Goal: Task Accomplishment & Management: Manage account settings

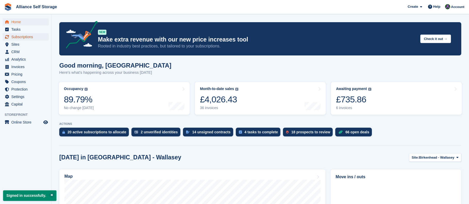
click at [29, 38] on span "Subscriptions" at bounding box center [26, 36] width 31 height 7
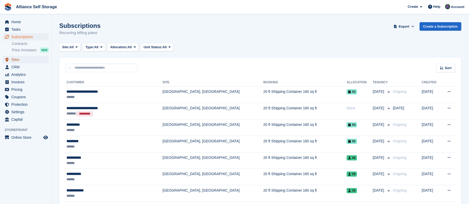
click at [20, 61] on span "Sites" at bounding box center [26, 59] width 31 height 7
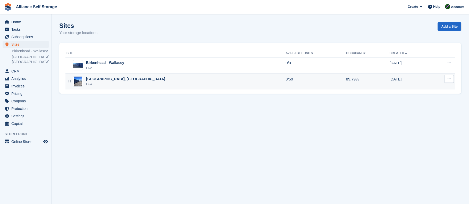
click at [166, 78] on div "Tarren Way South, Moreton, Wirral Live" at bounding box center [175, 81] width 219 height 11
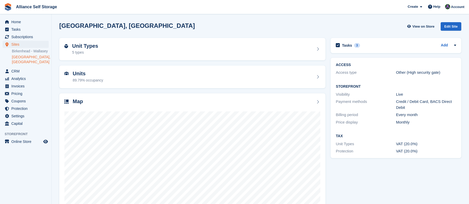
scroll to position [16, 0]
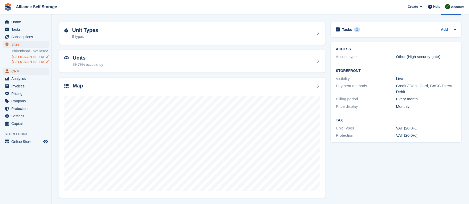
click at [19, 70] on span "CRM" at bounding box center [26, 71] width 31 height 7
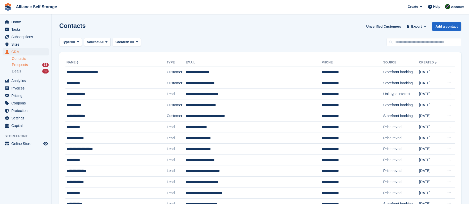
click at [31, 65] on div "Prospects 18" at bounding box center [30, 64] width 37 height 5
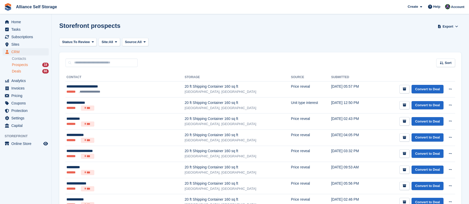
click at [21, 72] on span "Deals" at bounding box center [16, 71] width 9 height 5
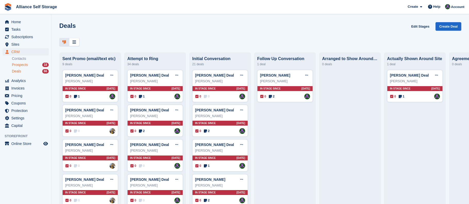
click at [21, 65] on span "Prospects" at bounding box center [20, 64] width 16 height 5
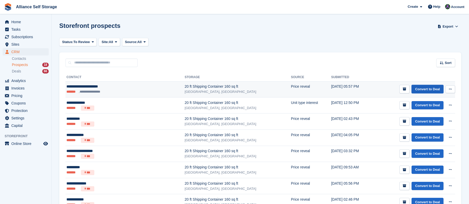
click at [431, 89] on link "Convert to Deal" at bounding box center [427, 89] width 32 height 9
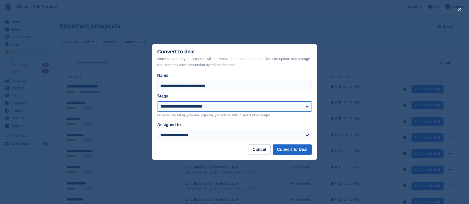
click at [241, 109] on select "**********" at bounding box center [234, 106] width 155 height 10
select select "****"
click at [157, 102] on select "**********" at bounding box center [234, 106] width 155 height 10
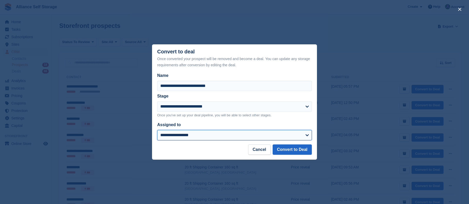
click at [214, 137] on select "**********" at bounding box center [234, 135] width 155 height 10
select select "****"
click at [157, 130] on select "**********" at bounding box center [234, 135] width 155 height 10
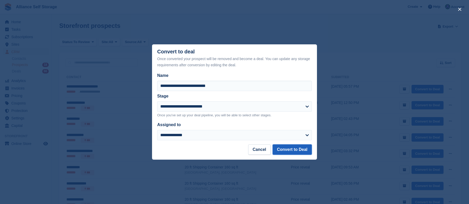
click at [293, 149] on button "Convert to Deal" at bounding box center [292, 149] width 39 height 10
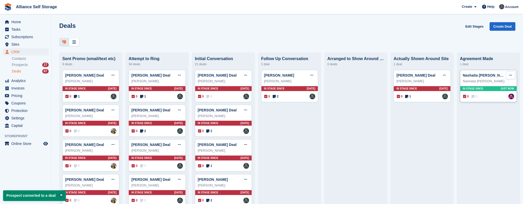
click at [469, 77] on icon at bounding box center [510, 74] width 3 height 3
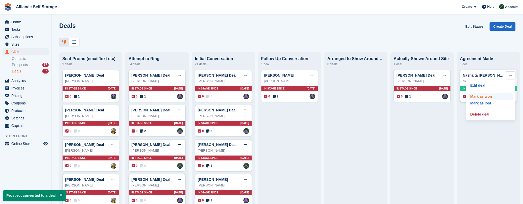
click at [469, 99] on p "Mark as won" at bounding box center [490, 96] width 45 height 7
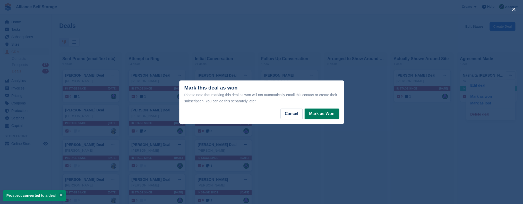
click at [320, 117] on button "Mark as Won" at bounding box center [322, 113] width 34 height 10
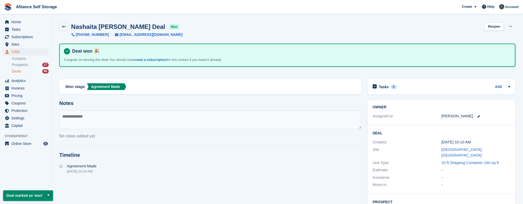
click at [62, 28] on icon at bounding box center [64, 27] width 4 height 4
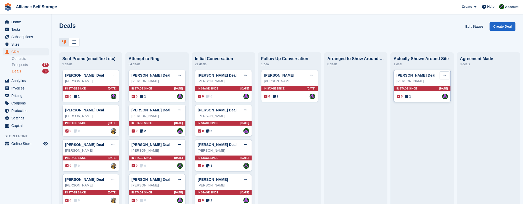
click at [440, 76] on button at bounding box center [445, 75] width 10 height 8
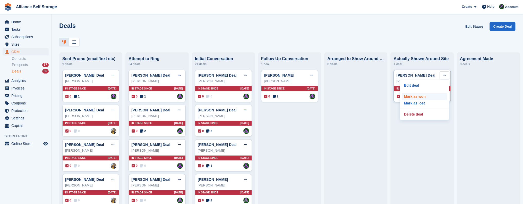
click at [417, 98] on p "Mark as won" at bounding box center [424, 96] width 45 height 7
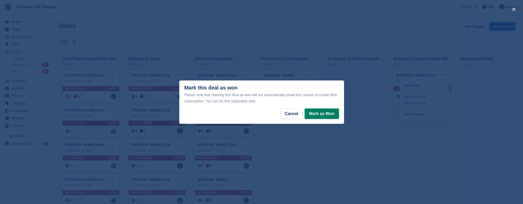
click at [328, 116] on button "Mark as Won" at bounding box center [322, 113] width 34 height 10
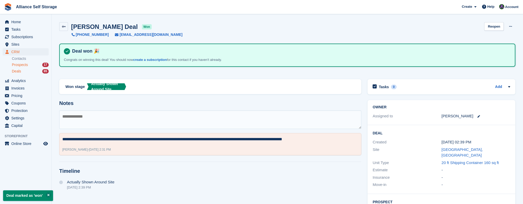
click at [21, 66] on span "Prospects" at bounding box center [20, 64] width 16 height 5
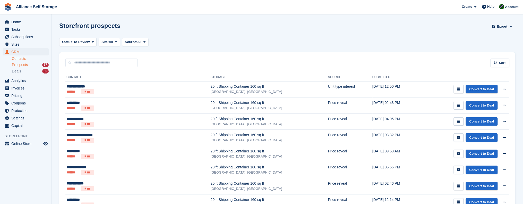
click at [23, 60] on link "Contacts" at bounding box center [30, 58] width 37 height 5
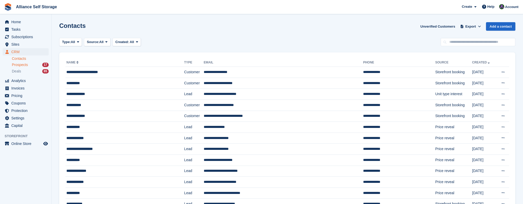
click at [26, 65] on span "Prospects" at bounding box center [20, 64] width 16 height 5
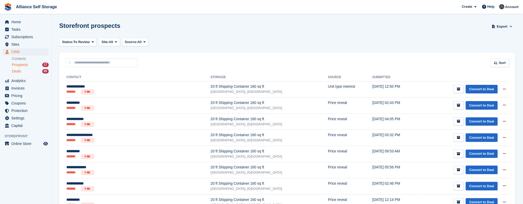
click at [17, 72] on span "Deals" at bounding box center [16, 71] width 9 height 5
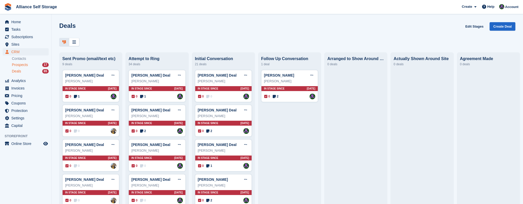
click at [22, 66] on span "Prospects" at bounding box center [20, 64] width 16 height 5
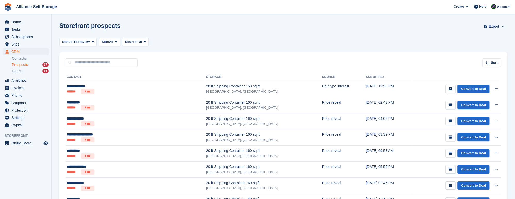
click at [22, 65] on span "Prospects" at bounding box center [20, 64] width 16 height 5
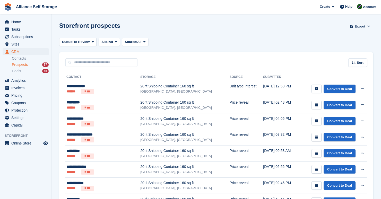
click at [316, 36] on div "Storefront prospects Export Export Prospects Export a CSV of all Prospects whic…" at bounding box center [216, 29] width 314 height 15
click at [161, 50] on section "Storefront prospects Export Export Prospects Export a CSV of all Prospects whic…" at bounding box center [217, 190] width 330 height 381
click at [215, 45] on div "Status: To Review All Archived To Review Site: All All Birkenhead - Wallasey Ta…" at bounding box center [216, 42] width 314 height 9
click at [235, 34] on div "Storefront prospects Export Export Prospects Export a CSV of all Prospects whic…" at bounding box center [216, 29] width 314 height 15
